Goal: Transaction & Acquisition: Purchase product/service

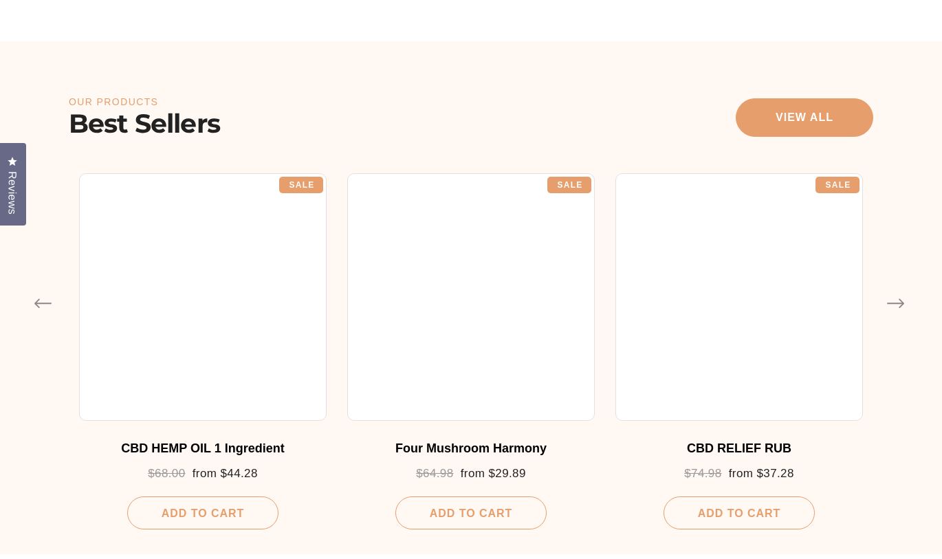
scroll to position [538, 0]
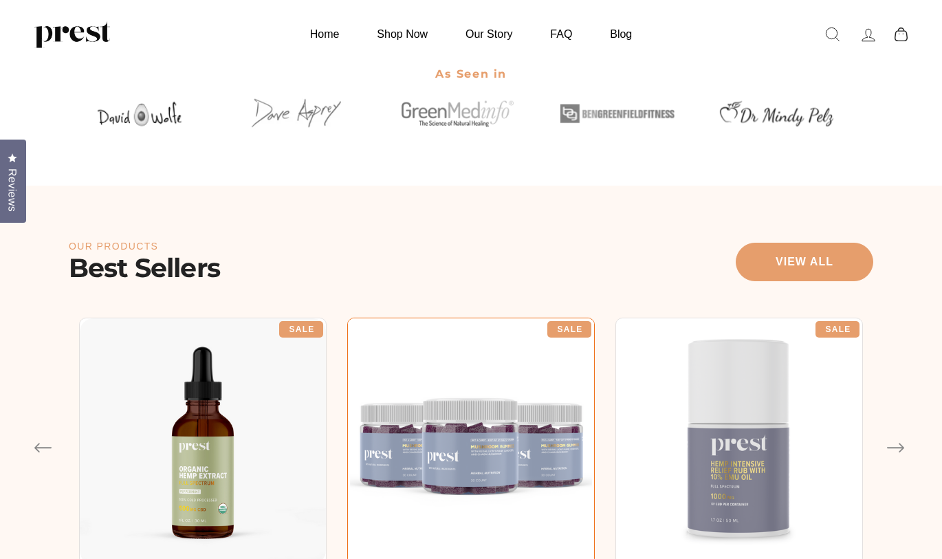
click at [469, 380] on div at bounding box center [470, 441] width 247 height 247
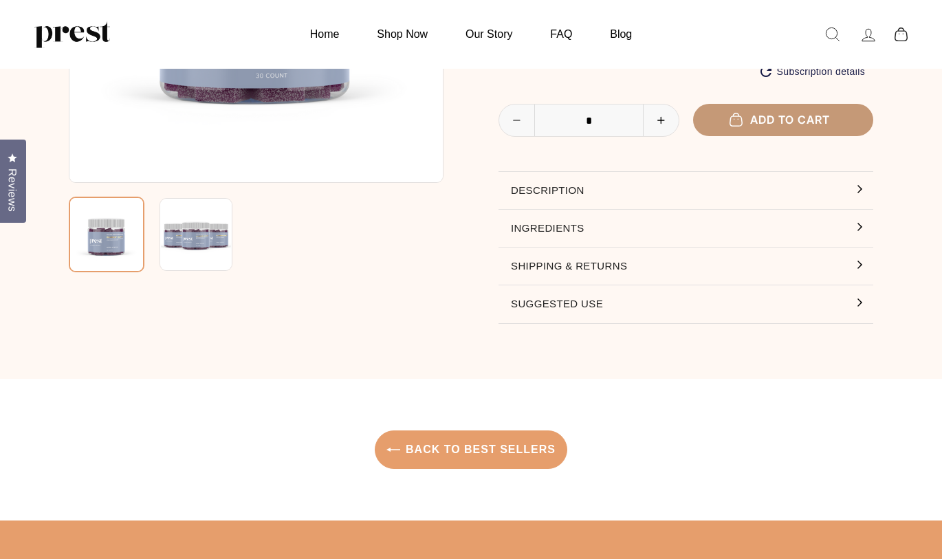
click at [742, 131] on button "Add to cart" at bounding box center [783, 120] width 181 height 32
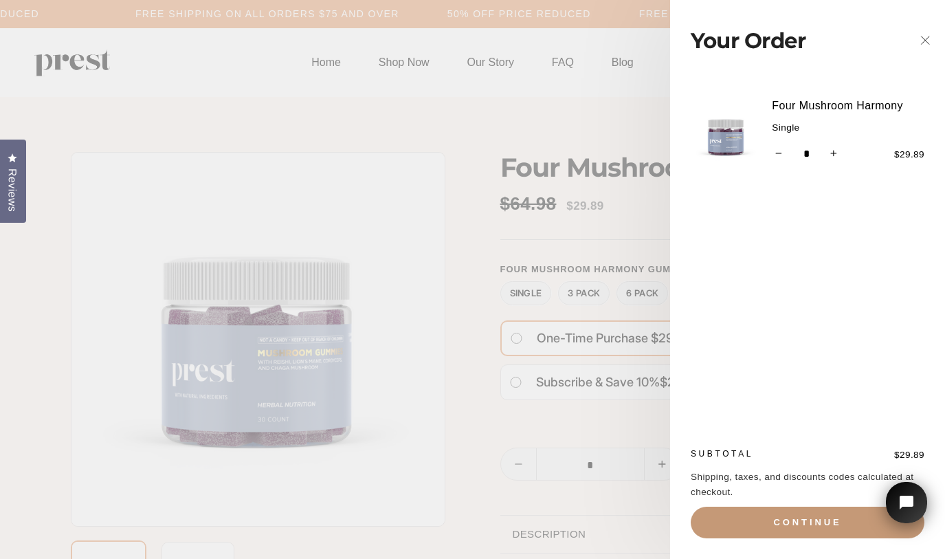
click at [780, 514] on button "Continue" at bounding box center [808, 523] width 234 height 32
